Goal: Task Accomplishment & Management: Manage account settings

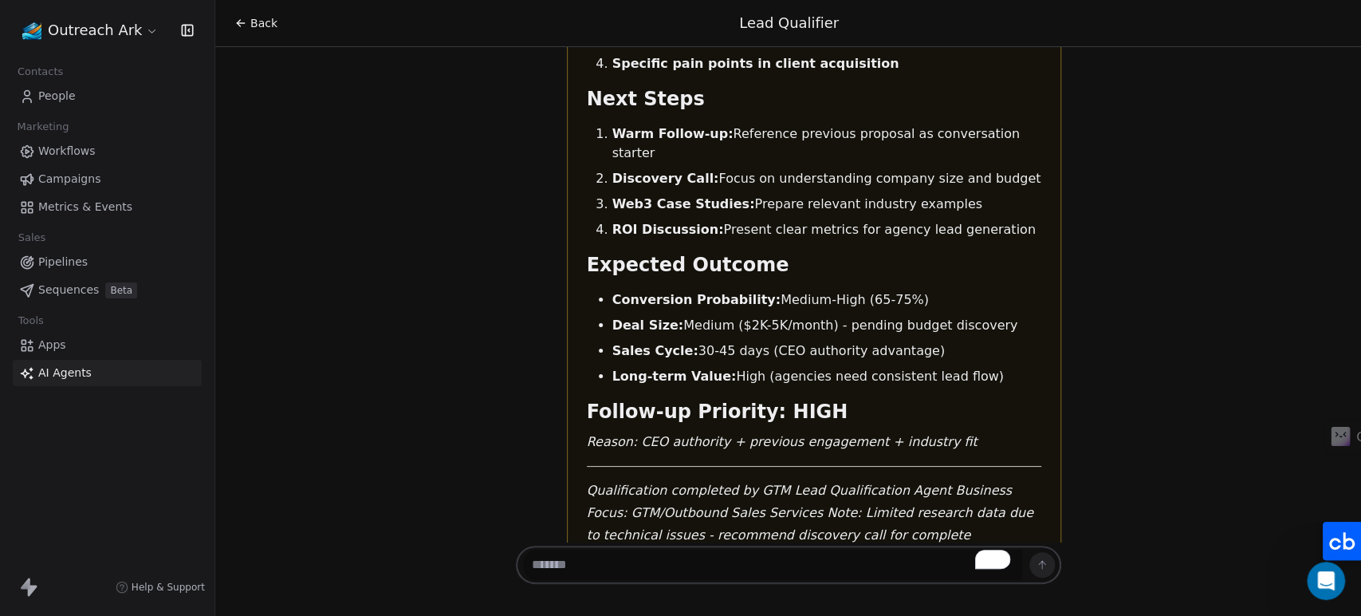
scroll to position [651, 0]
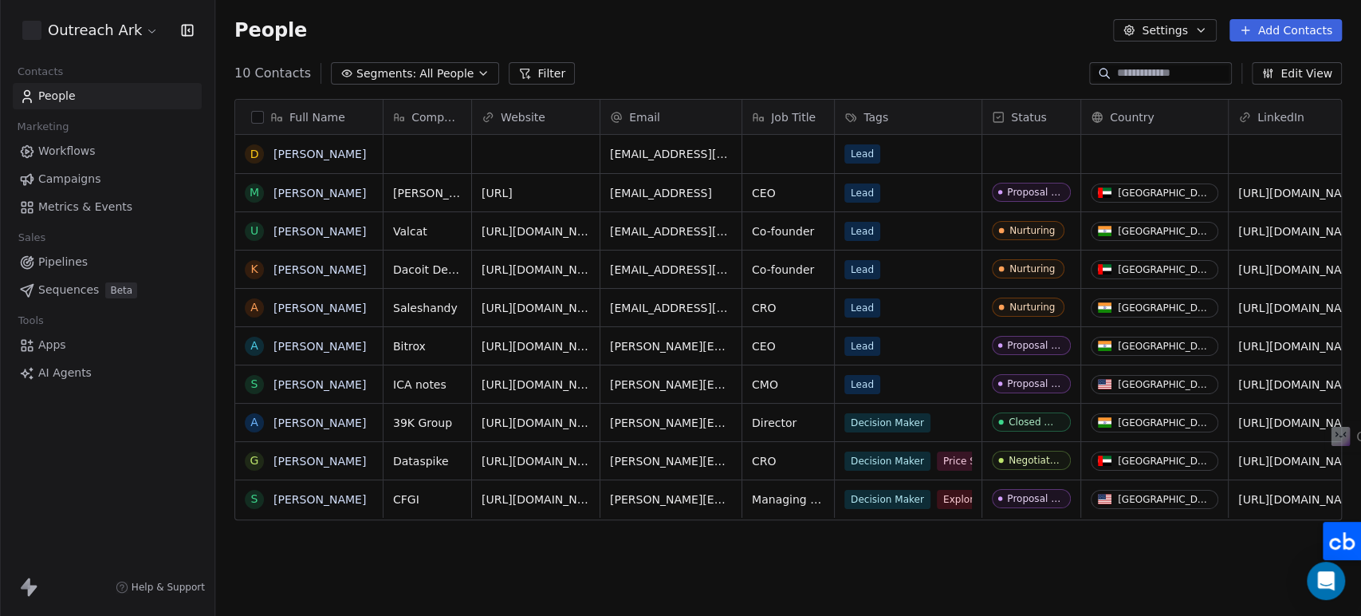
scroll to position [528, 1132]
click at [1327, 587] on icon "Open Intercom Messenger" at bounding box center [1326, 580] width 18 height 21
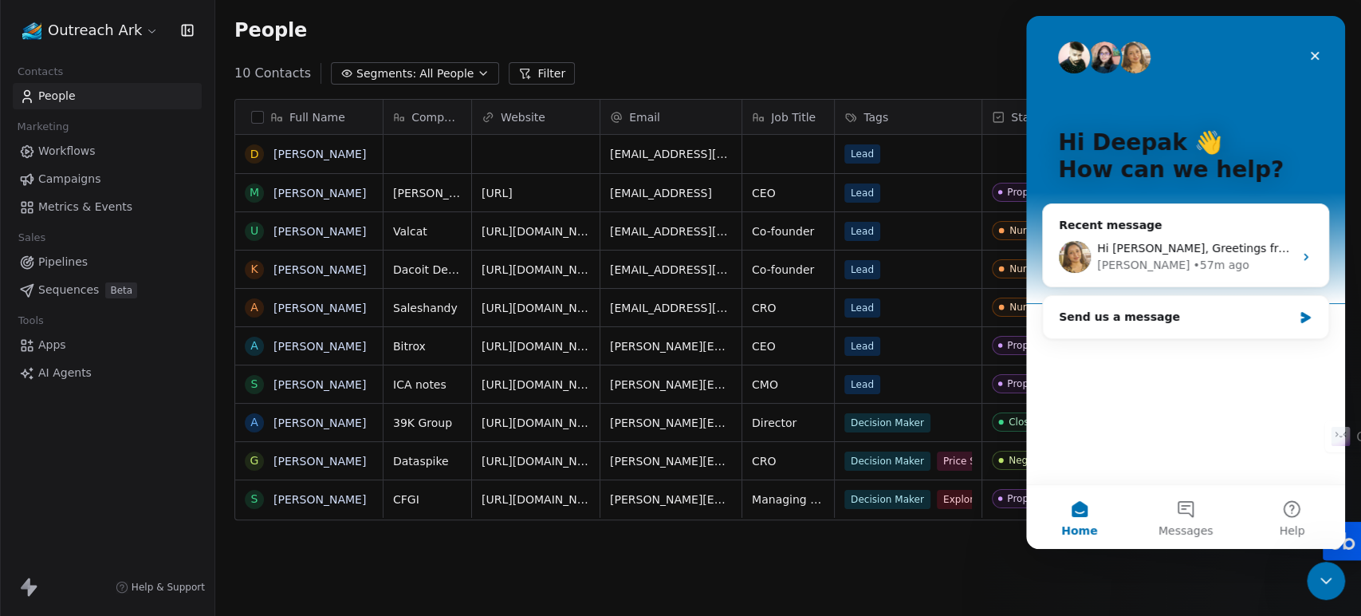
scroll to position [0, 0]
click at [1199, 266] on div "[PERSON_NAME] • 57m ago" at bounding box center [1195, 265] width 196 height 17
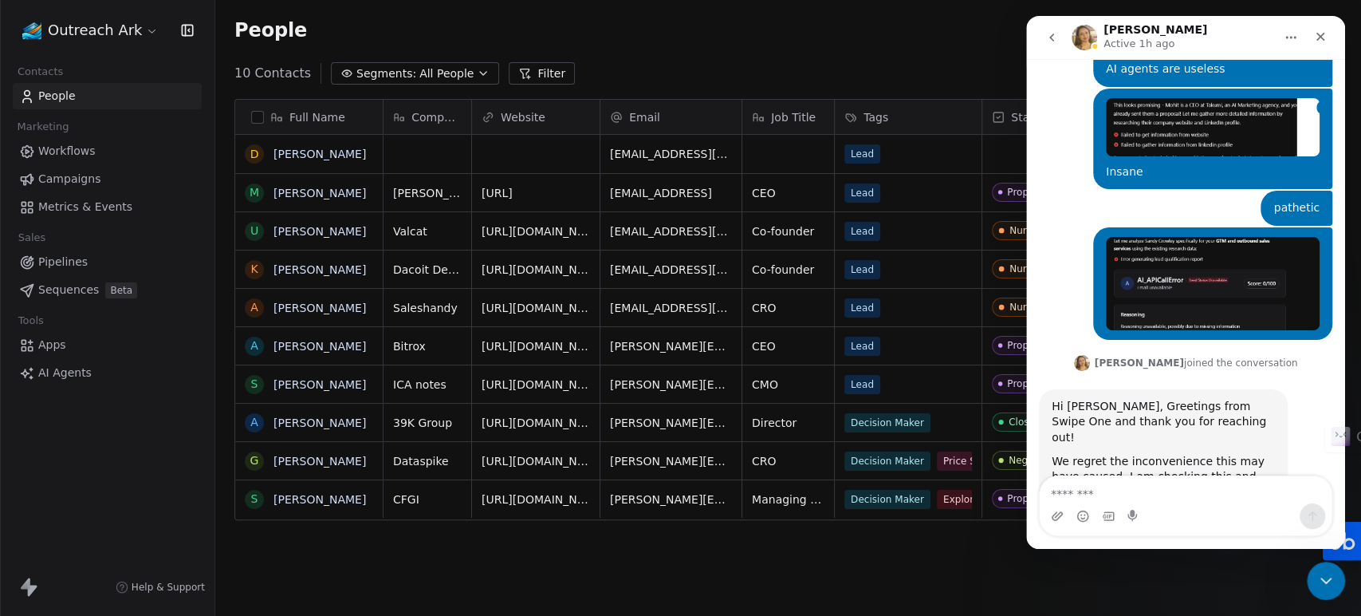
scroll to position [651, 0]
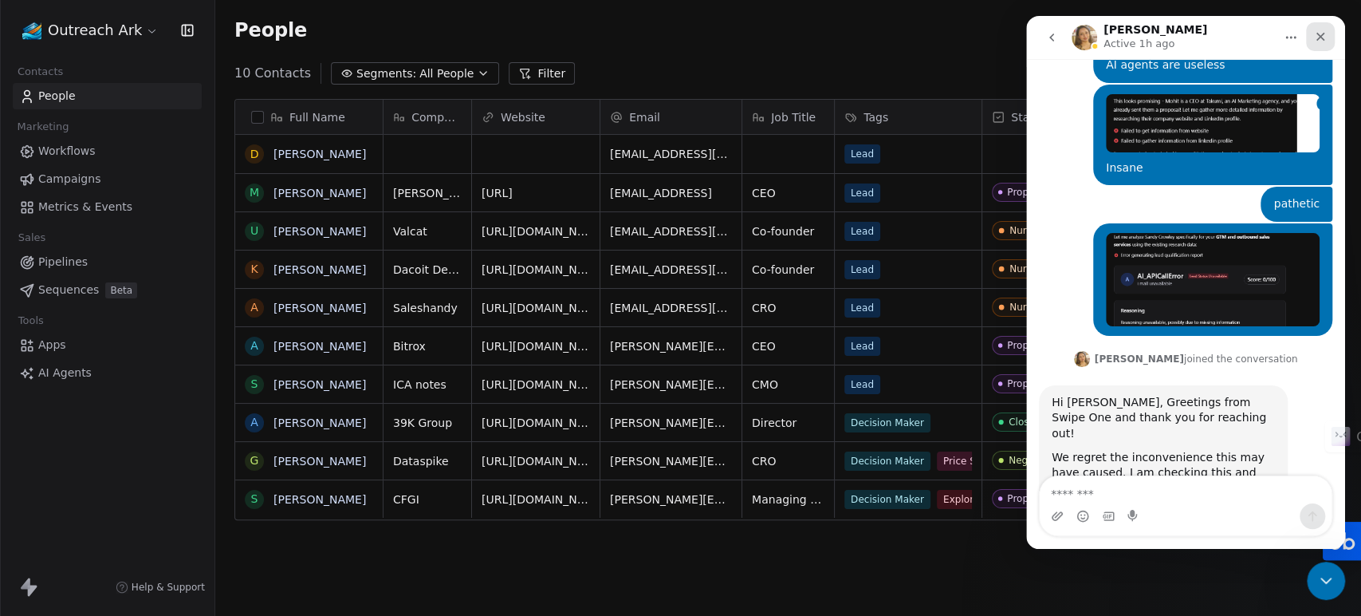
click at [1317, 34] on icon "Close" at bounding box center [1320, 36] width 13 height 13
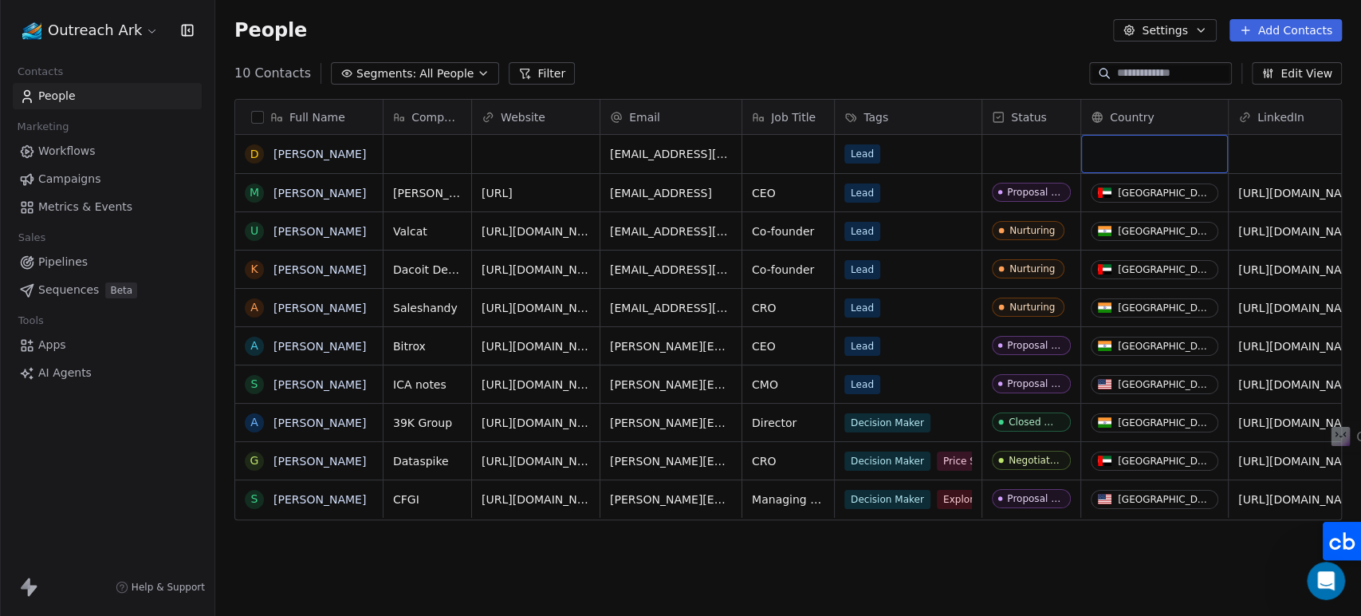
click at [1124, 159] on div "grid" at bounding box center [1154, 154] width 147 height 38
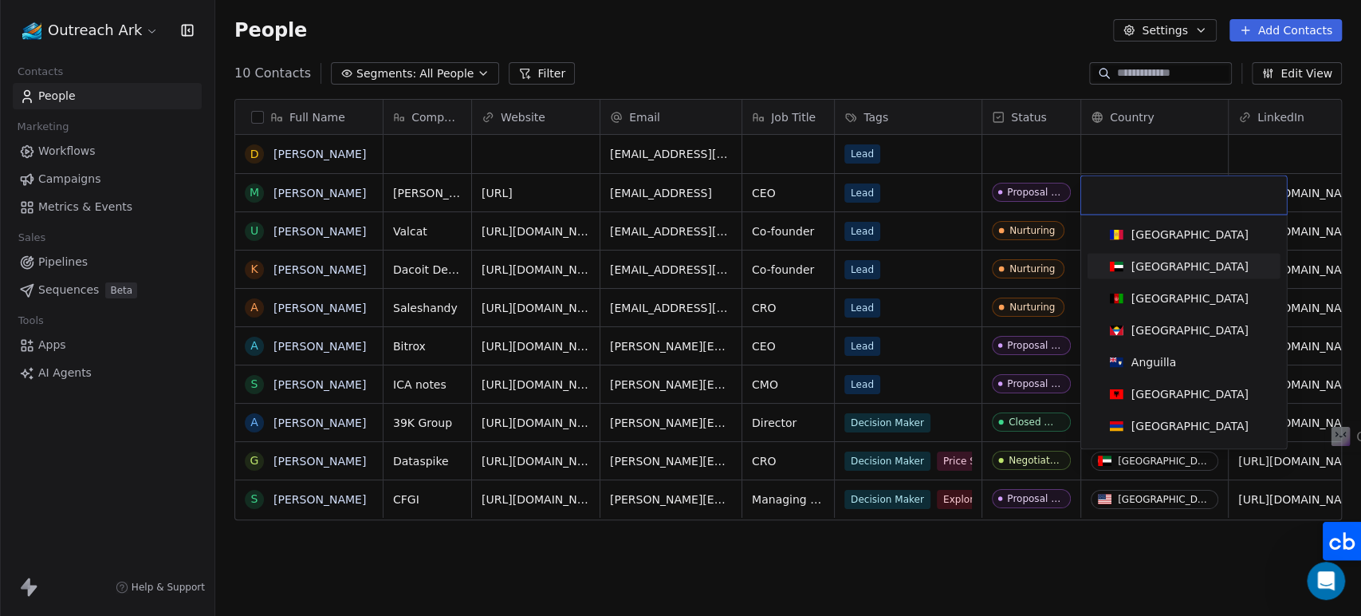
click at [1161, 261] on div "[GEOGRAPHIC_DATA]" at bounding box center [1190, 266] width 117 height 16
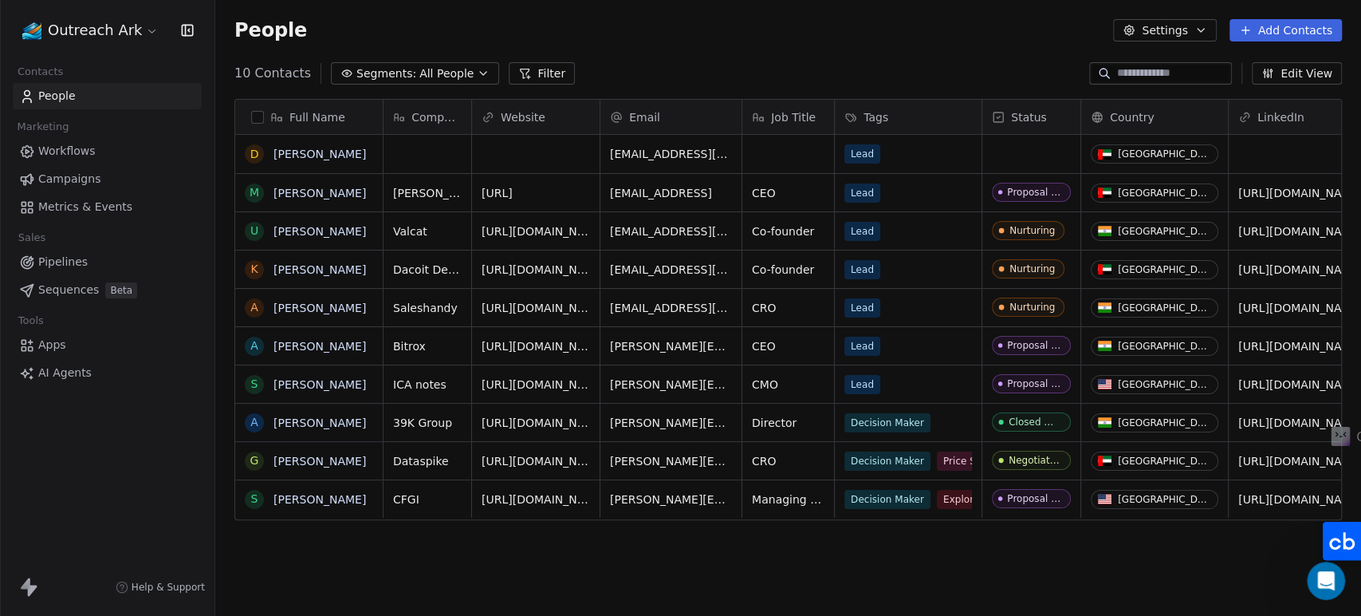
click at [982, 57] on div "People Settings Add Contacts" at bounding box center [788, 30] width 1146 height 61
click at [712, 151] on span "[EMAIL_ADDRESS][PERSON_NAME][DOMAIN_NAME]" at bounding box center [706, 158] width 190 height 32
drag, startPoint x: 775, startPoint y: 152, endPoint x: 693, endPoint y: 155, distance: 82.2
click at [693, 155] on input "**********" at bounding box center [705, 155] width 202 height 32
click at [502, 156] on html "Outreach Ark Contacts People Marketing Workflows Campaigns Metrics & Events Sal…" at bounding box center [680, 308] width 1361 height 616
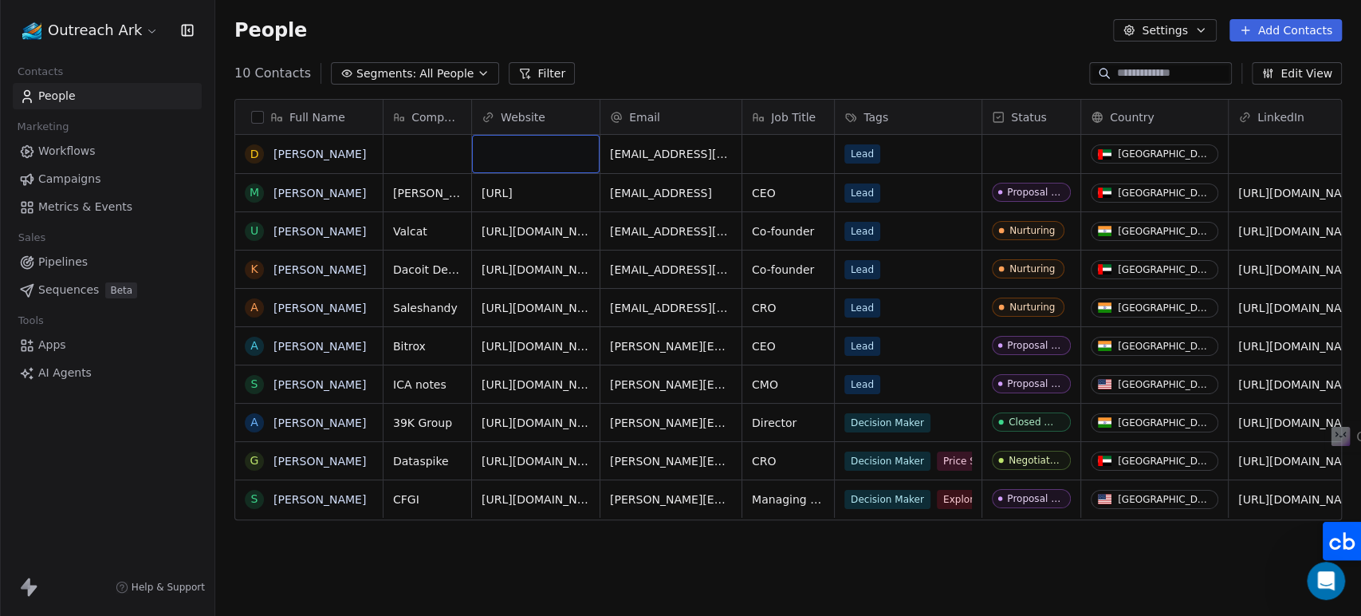
click at [508, 155] on div "grid" at bounding box center [536, 154] width 128 height 38
type input "**********"
click at [444, 155] on html "Outreach Ark Contacts People Marketing Workflows Campaigns Metrics & Events Sal…" at bounding box center [680, 308] width 1361 height 616
click at [444, 155] on div "grid" at bounding box center [428, 154] width 88 height 38
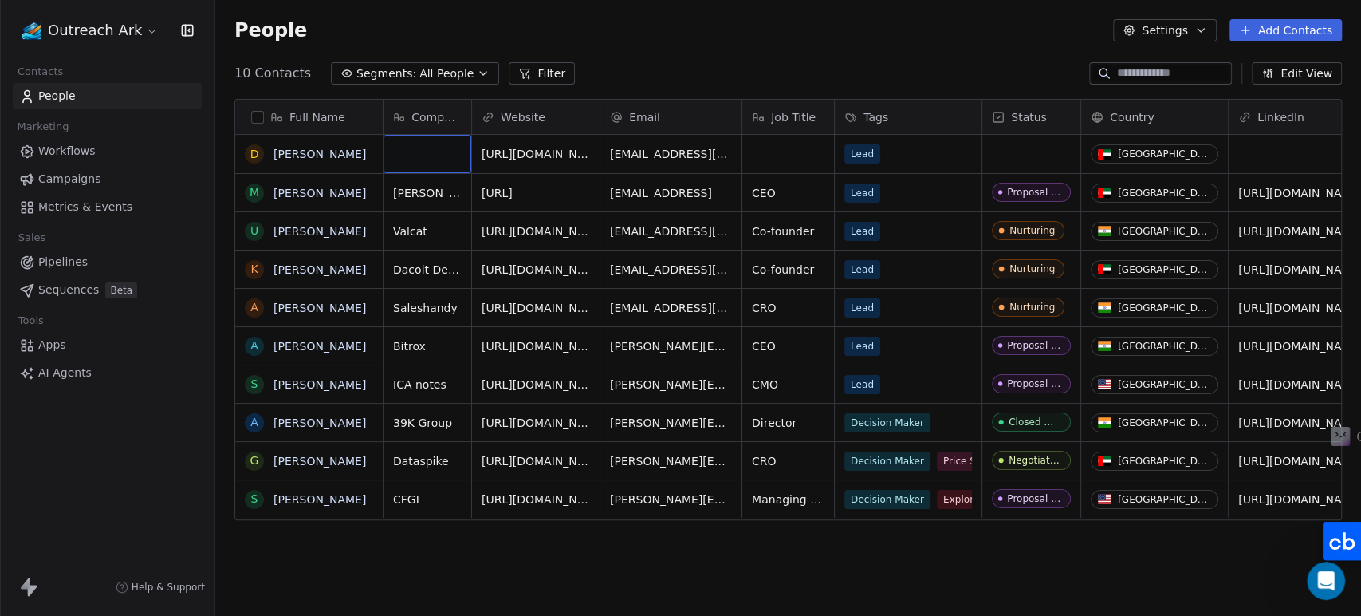
click at [444, 155] on div "grid" at bounding box center [428, 154] width 88 height 38
type textarea "**********"
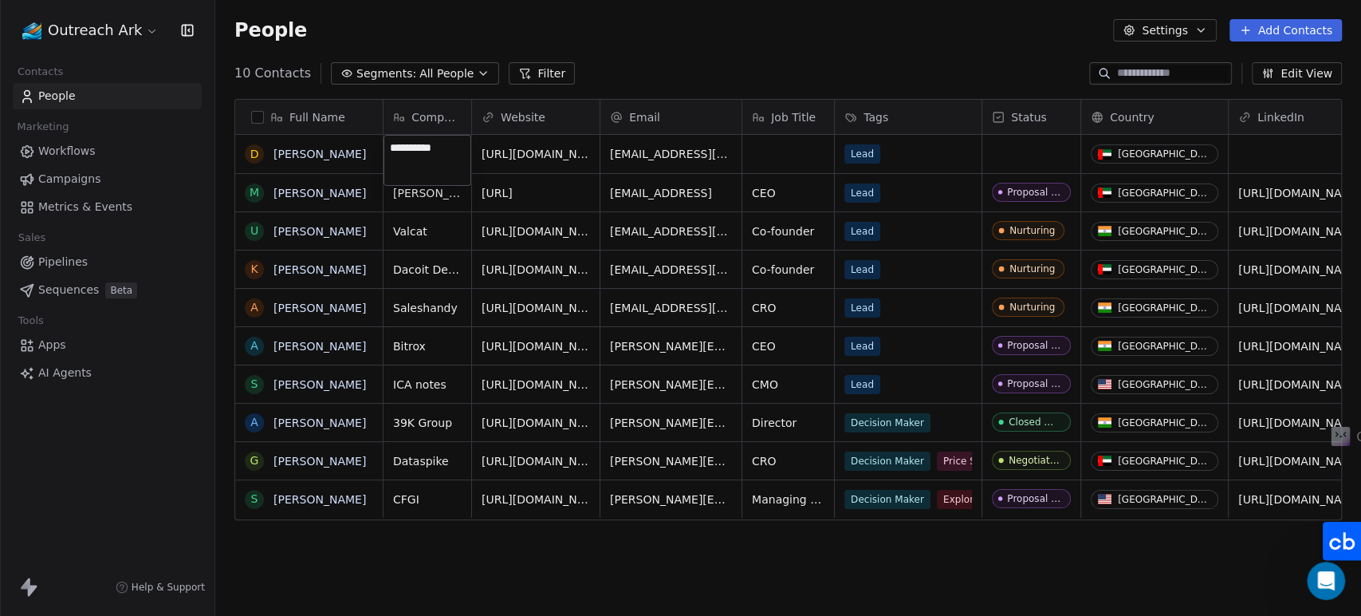
click at [670, 65] on html "Outreach Ark Contacts People Marketing Workflows Campaigns Metrics & Events Sal…" at bounding box center [680, 308] width 1361 height 616
click at [784, 160] on div "grid" at bounding box center [788, 154] width 92 height 38
click at [784, 160] on textarea at bounding box center [788, 160] width 90 height 49
type textarea "***"
click at [957, 34] on html "Outreach Ark Contacts People Marketing Workflows Campaigns Metrics & Events Sal…" at bounding box center [680, 308] width 1361 height 616
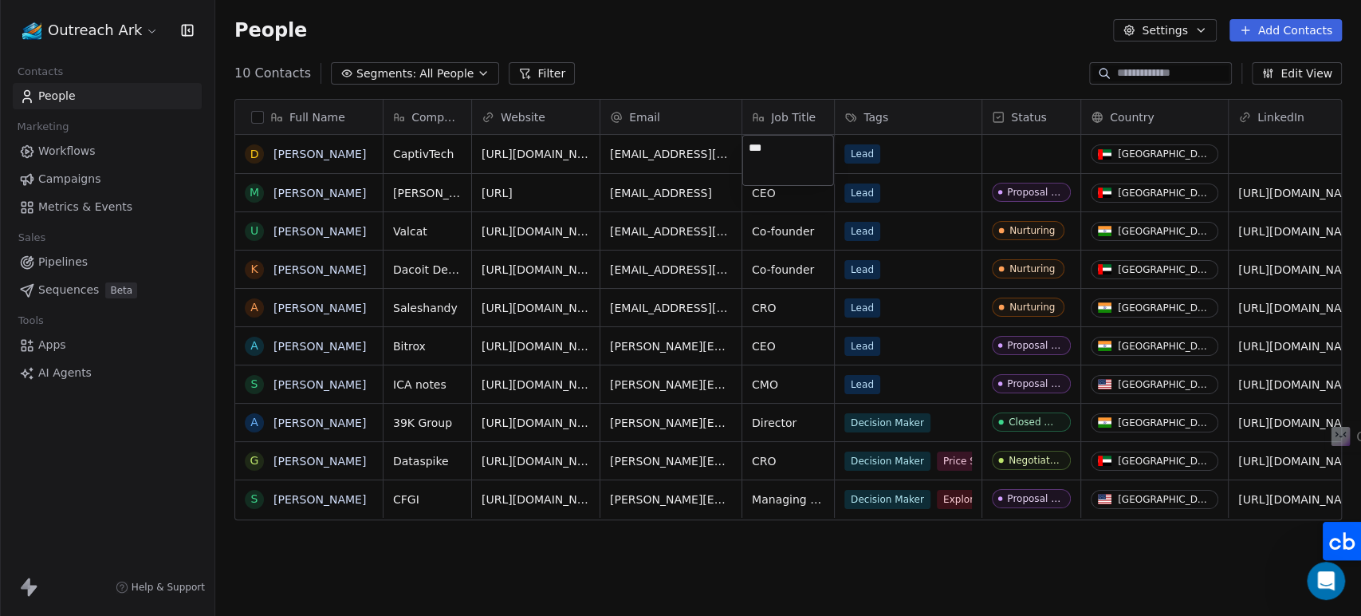
click at [1021, 157] on html "Outreach Ark Contacts People Marketing Workflows Campaigns Metrics & Events Sal…" at bounding box center [680, 308] width 1361 height 616
click at [1016, 156] on div "grid" at bounding box center [1031, 154] width 98 height 38
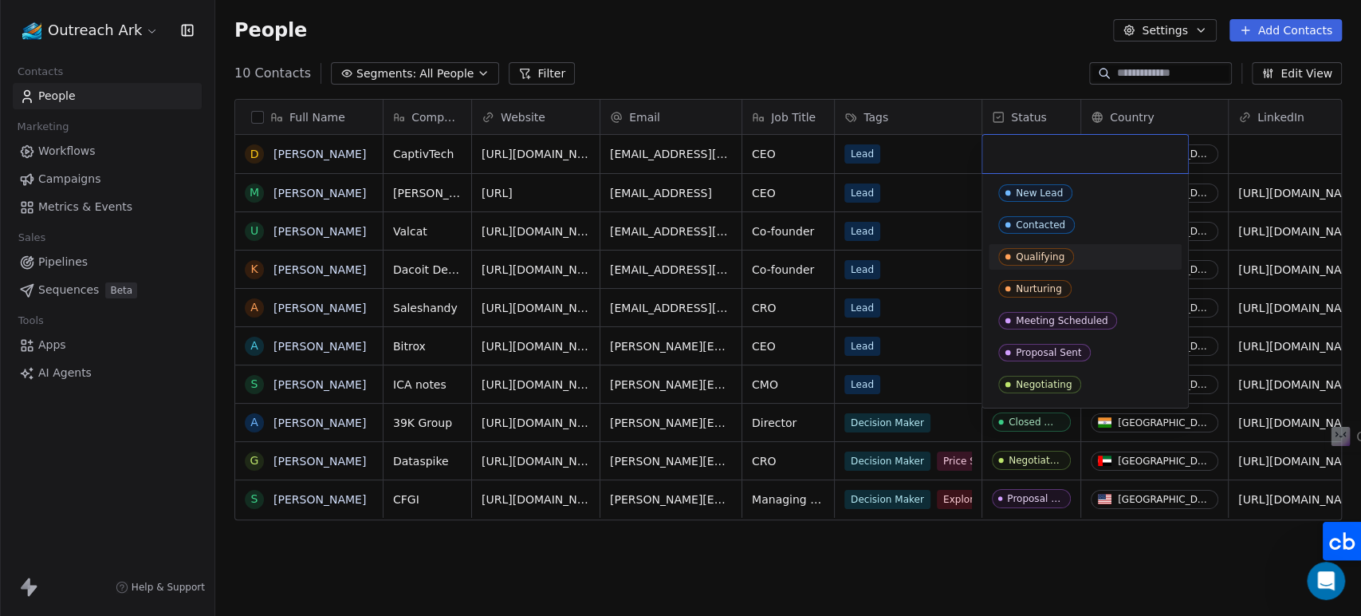
click at [1053, 251] on div "Qualifying" at bounding box center [1040, 256] width 49 height 11
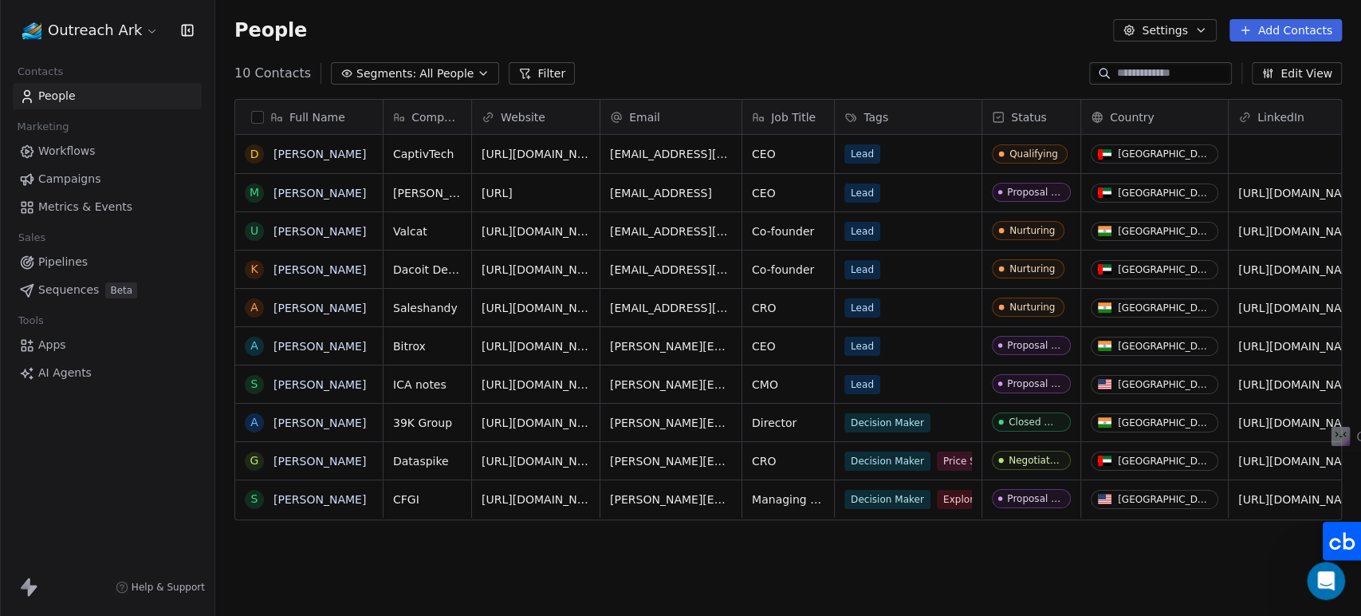
click at [951, 61] on div "10 Contacts Segments: All People Filter Edit View" at bounding box center [788, 74] width 1146 height 26
click at [688, 61] on div "10 Contacts Segments: All People Filter Edit View" at bounding box center [788, 74] width 1146 height 26
